Goal: Check status: Check status

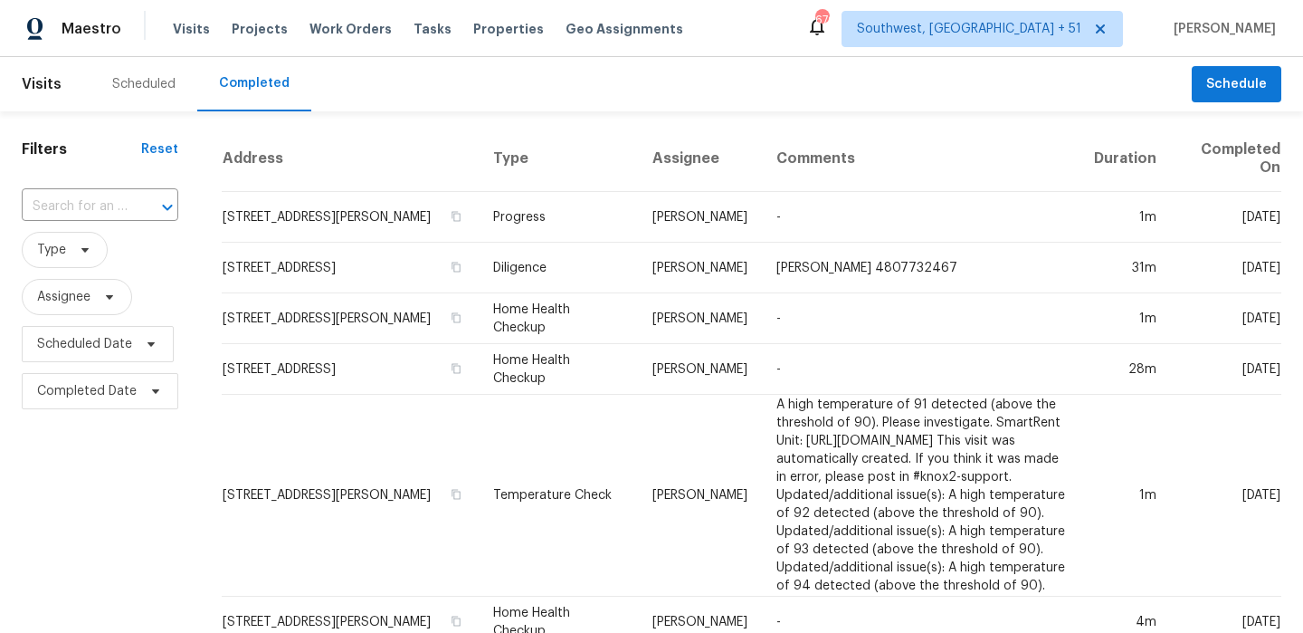
click at [134, 198] on div at bounding box center [154, 207] width 47 height 25
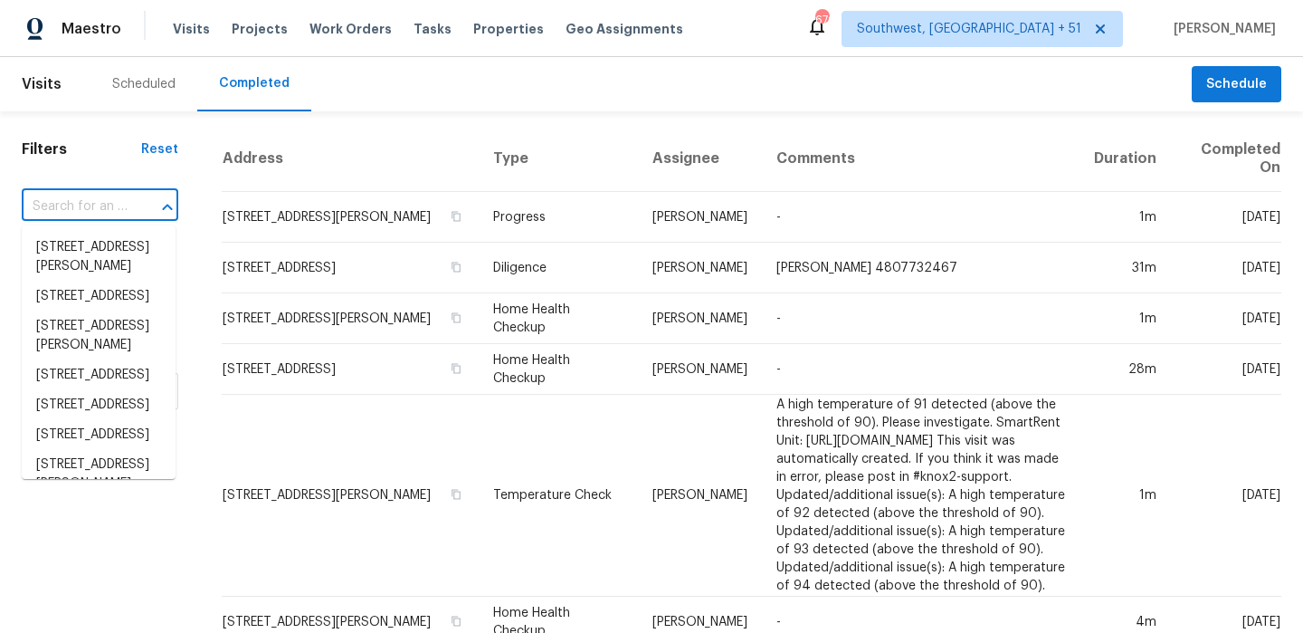
paste input "[STREET_ADDRESS][PERSON_NAME]"
type input "[STREET_ADDRESS][PERSON_NAME]"
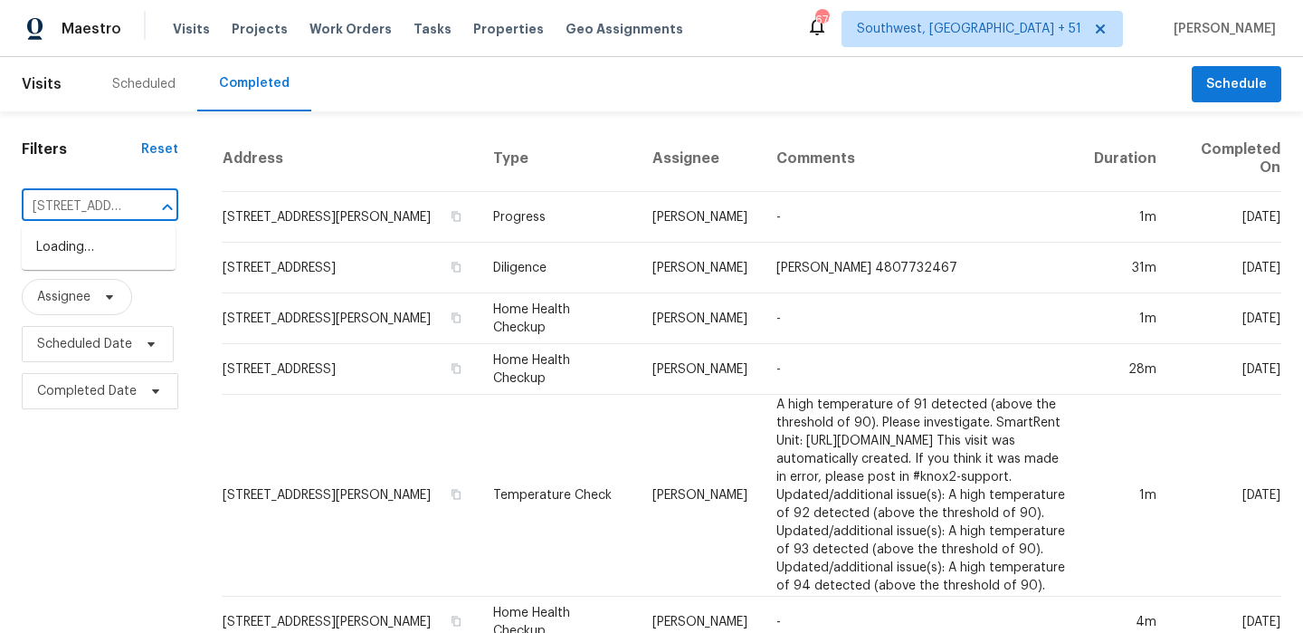
scroll to position [0, 118]
click at [85, 248] on li "[STREET_ADDRESS][PERSON_NAME]" at bounding box center [99, 257] width 154 height 49
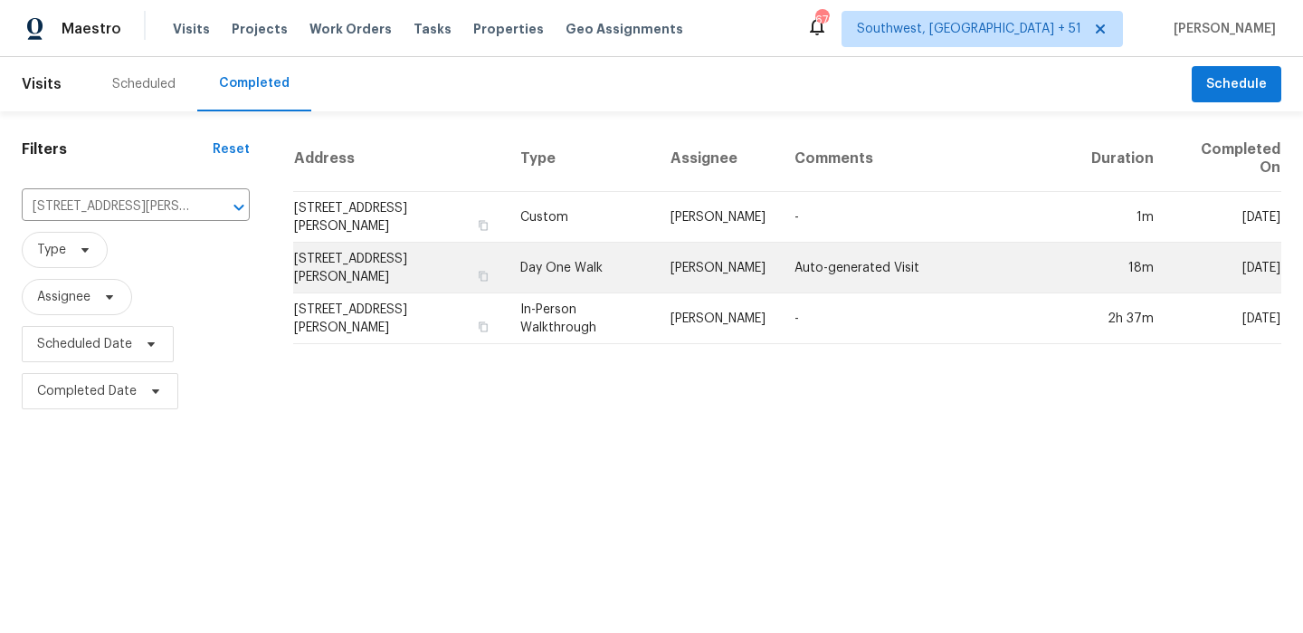
click at [569, 267] on td "Day One Walk" at bounding box center [581, 268] width 150 height 51
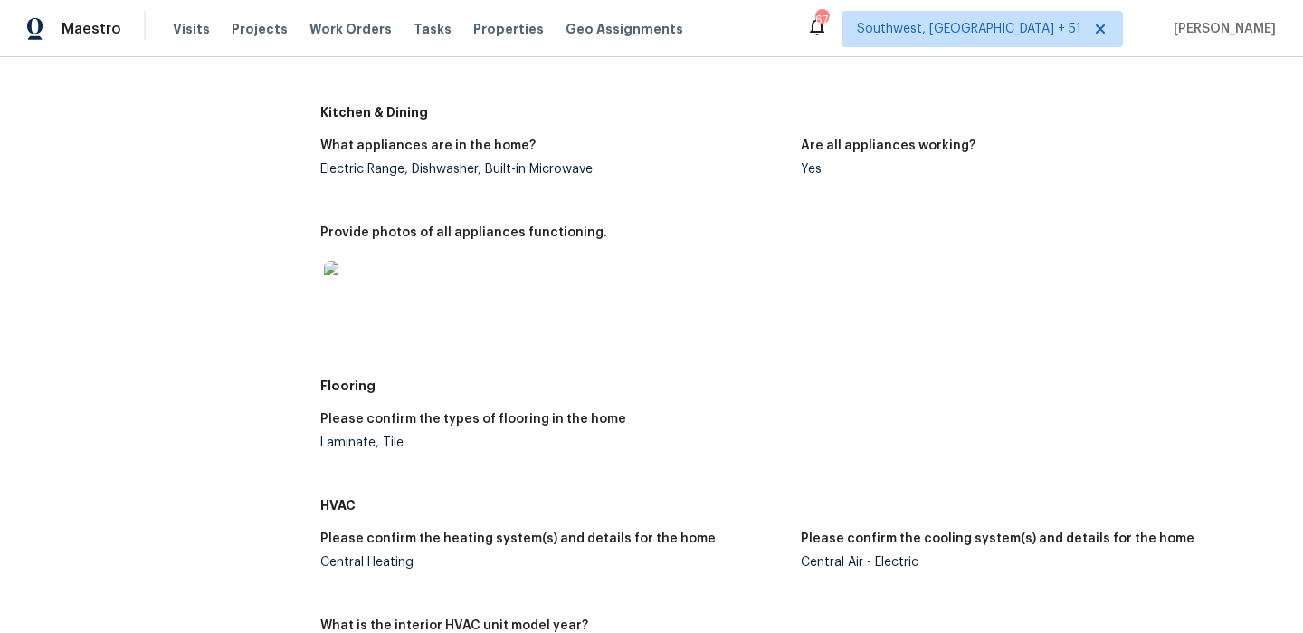
scroll to position [503, 0]
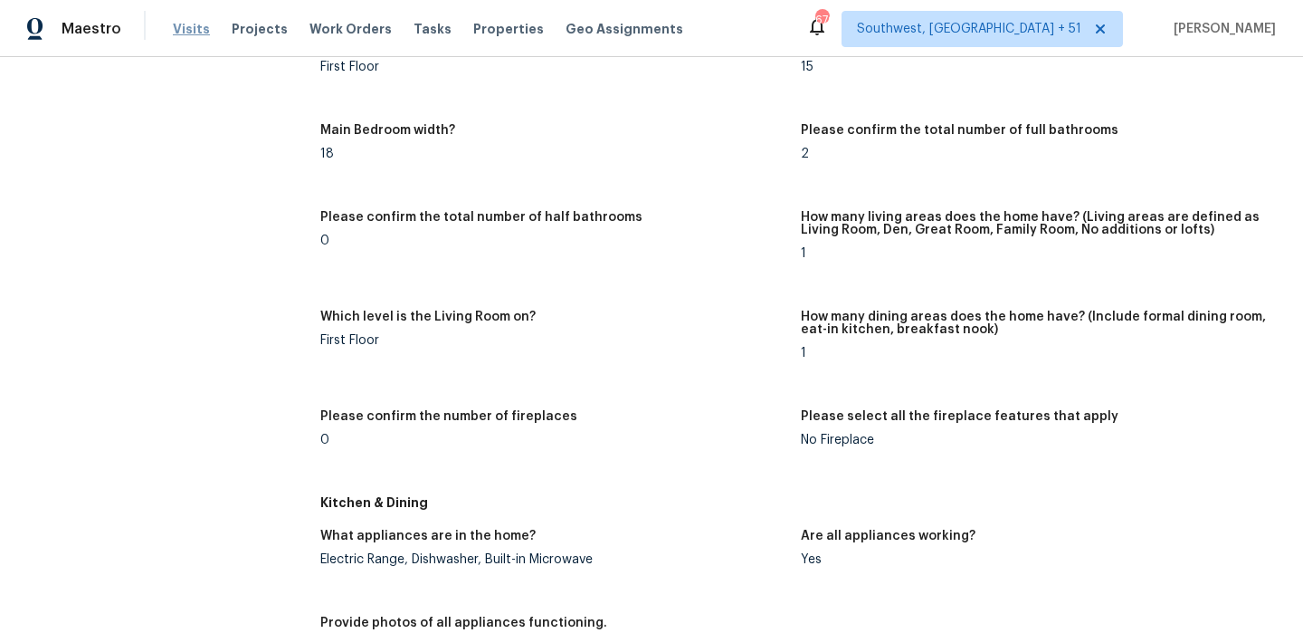
click at [185, 34] on span "Visits" at bounding box center [191, 29] width 37 height 18
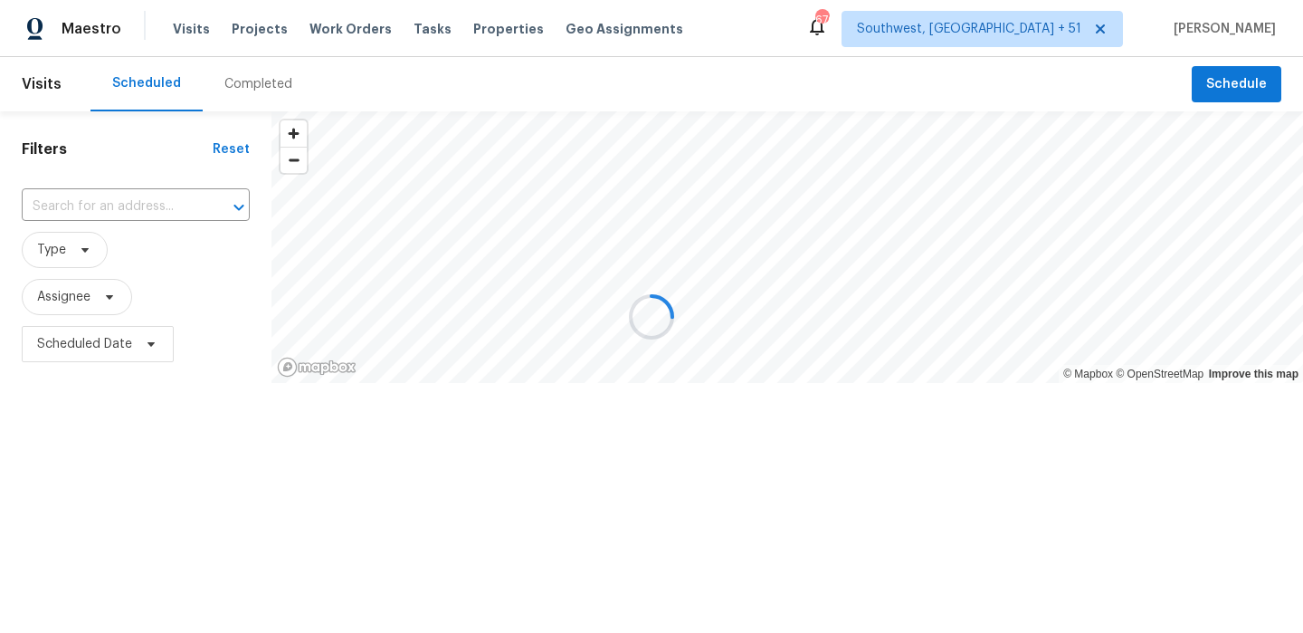
click at [269, 87] on div at bounding box center [651, 316] width 1303 height 633
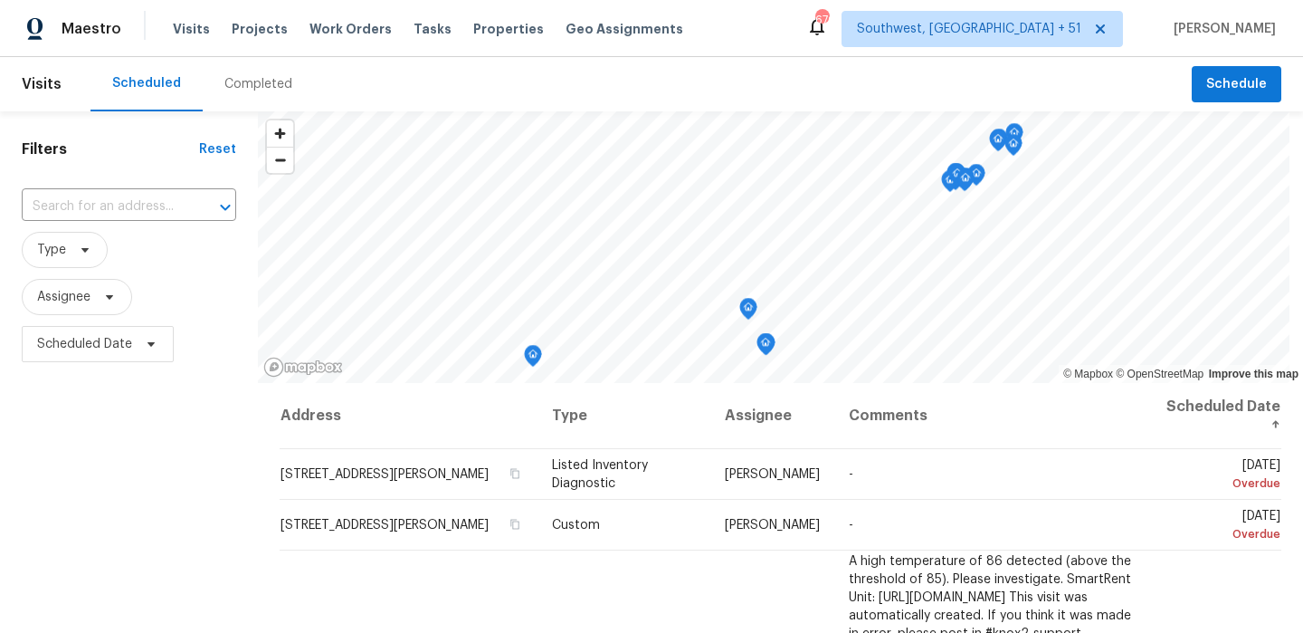
click at [250, 89] on div "Completed" at bounding box center [258, 84] width 68 height 18
